Goal: Information Seeking & Learning: Check status

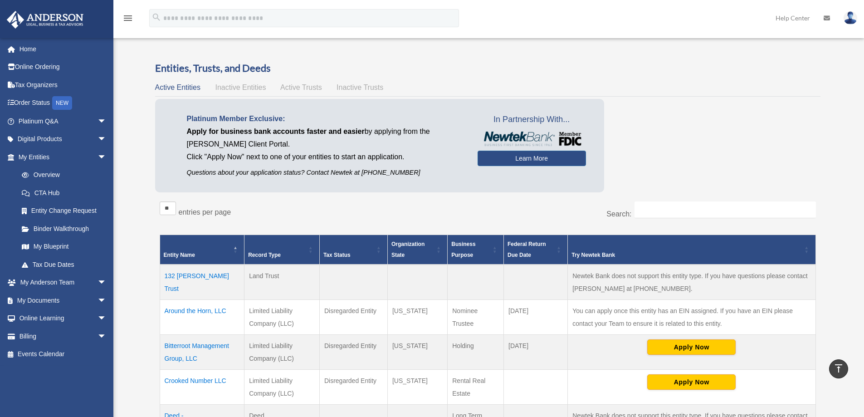
scroll to position [181, 0]
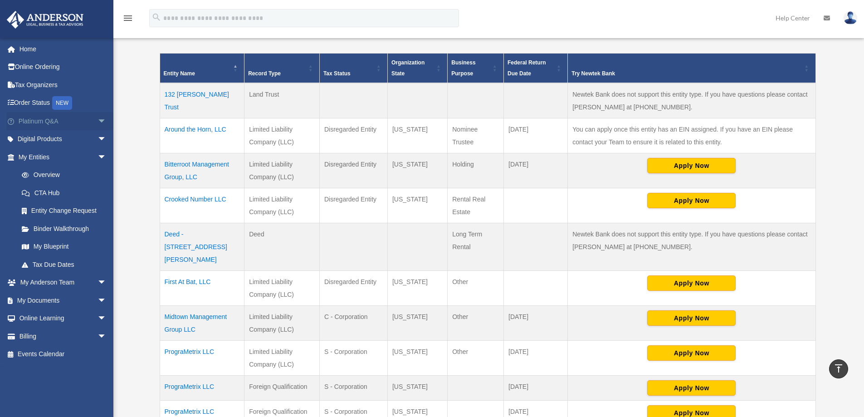
click at [59, 124] on link "Platinum Q&A arrow_drop_down" at bounding box center [63, 121] width 114 height 18
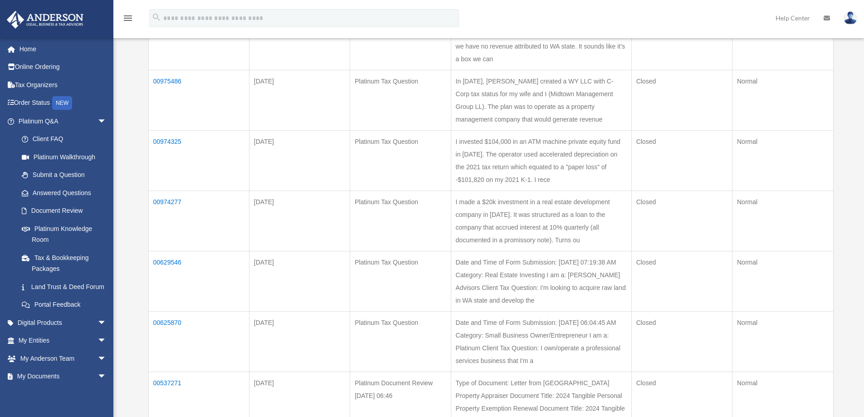
scroll to position [181, 0]
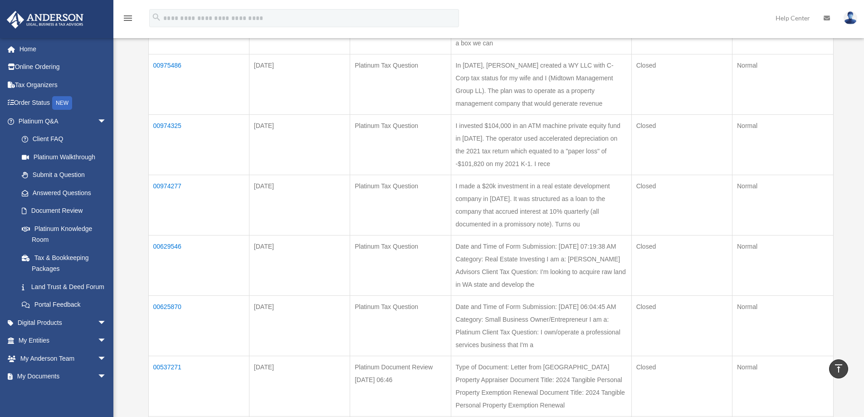
click at [169, 303] on td "00625870" at bounding box center [198, 325] width 101 height 60
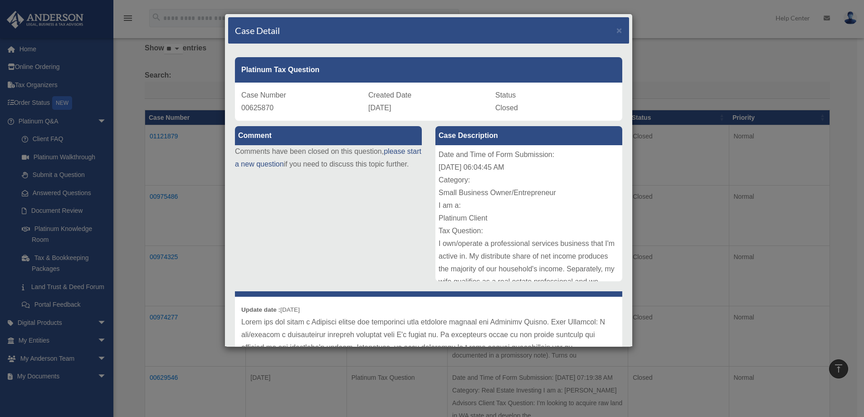
scroll to position [0, 0]
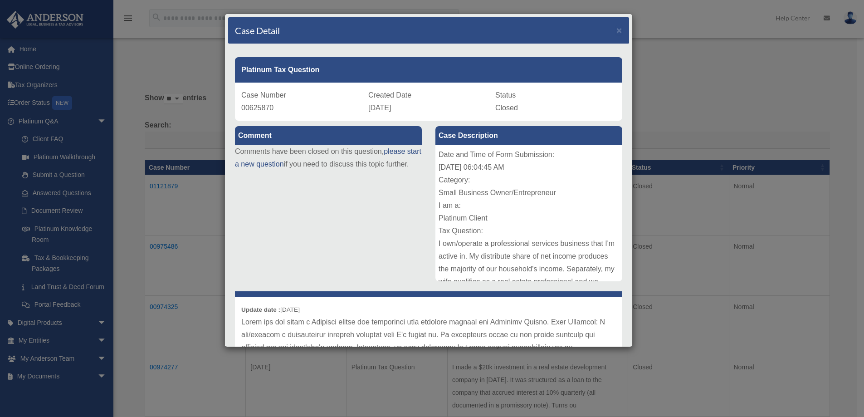
click at [618, 29] on div "Case Detail ×" at bounding box center [428, 30] width 401 height 27
click at [615, 29] on div "Case Detail ×" at bounding box center [428, 30] width 401 height 27
click at [616, 30] on span "×" at bounding box center [619, 30] width 6 height 10
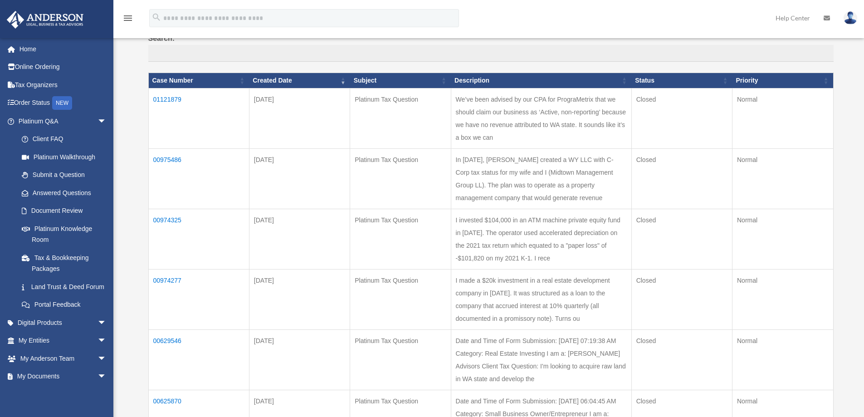
scroll to position [91, 0]
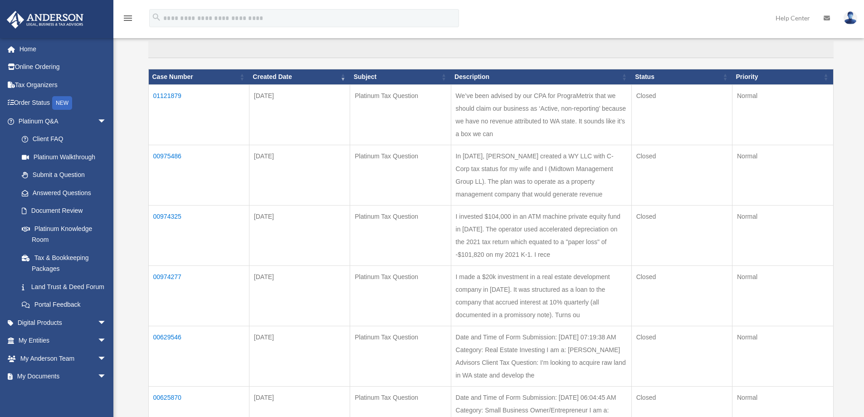
click at [163, 212] on td "00974325" at bounding box center [198, 235] width 101 height 60
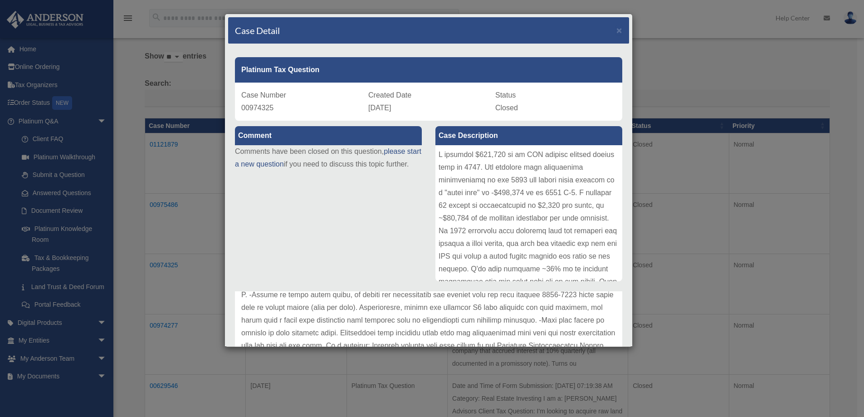
scroll to position [0, 0]
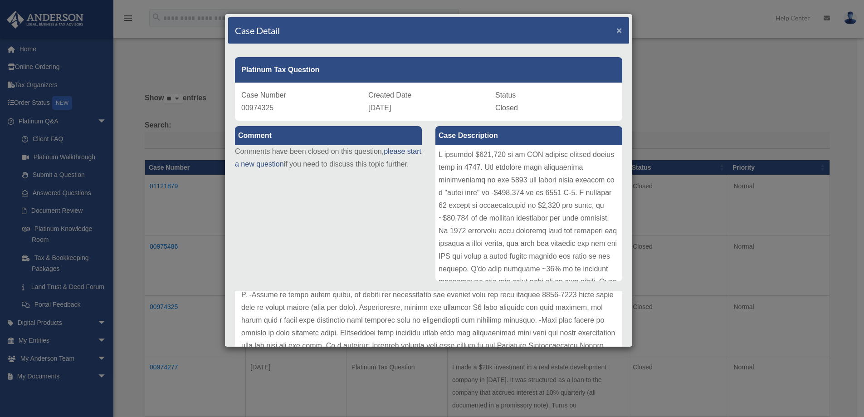
click at [616, 33] on span "×" at bounding box center [619, 30] width 6 height 10
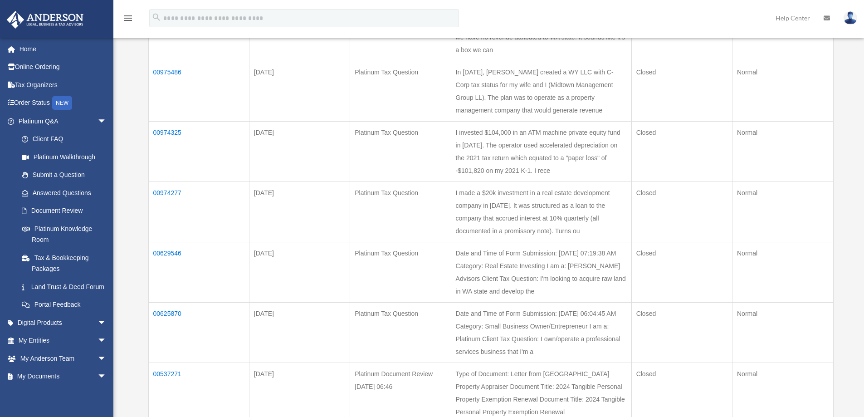
scroll to position [181, 0]
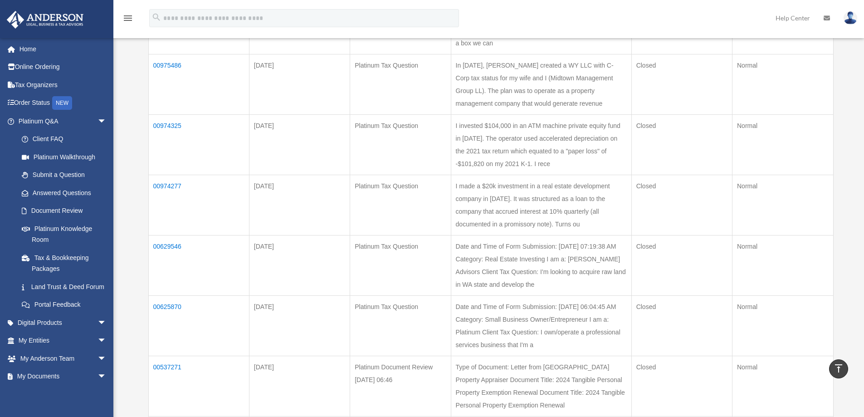
click at [176, 184] on td "00974277" at bounding box center [198, 205] width 101 height 60
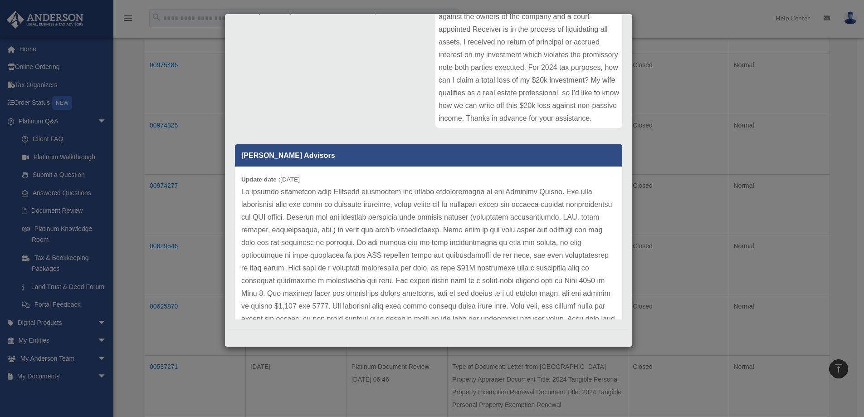
scroll to position [0, 0]
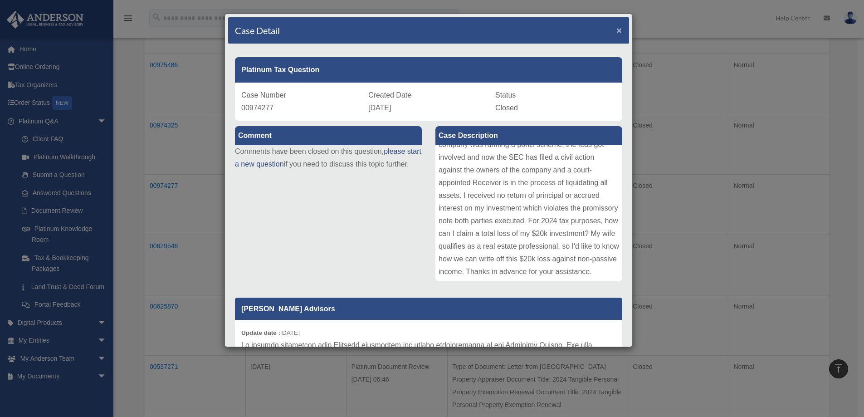
click at [616, 29] on span "×" at bounding box center [619, 30] width 6 height 10
